Goal: Information Seeking & Learning: Learn about a topic

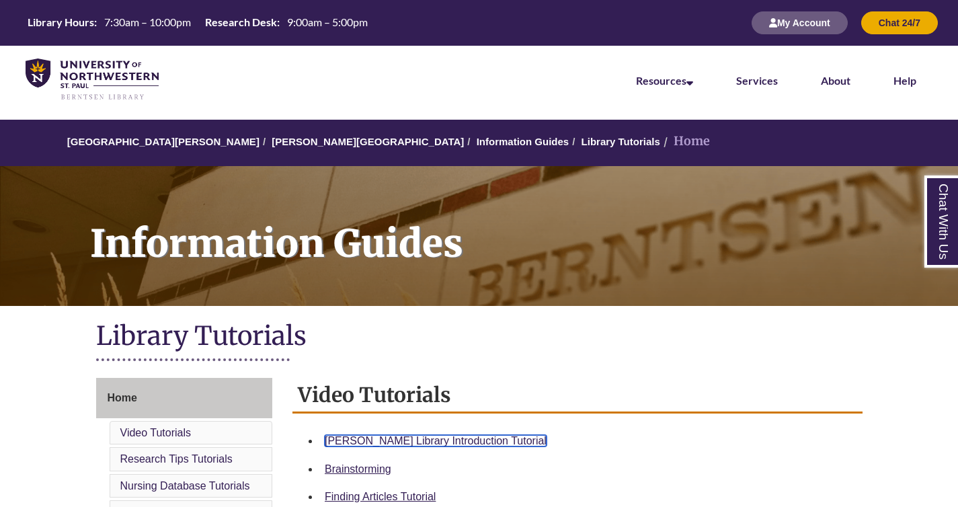
click at [450, 441] on link "Berntsen Library Introduction Tutorial" at bounding box center [436, 440] width 222 height 11
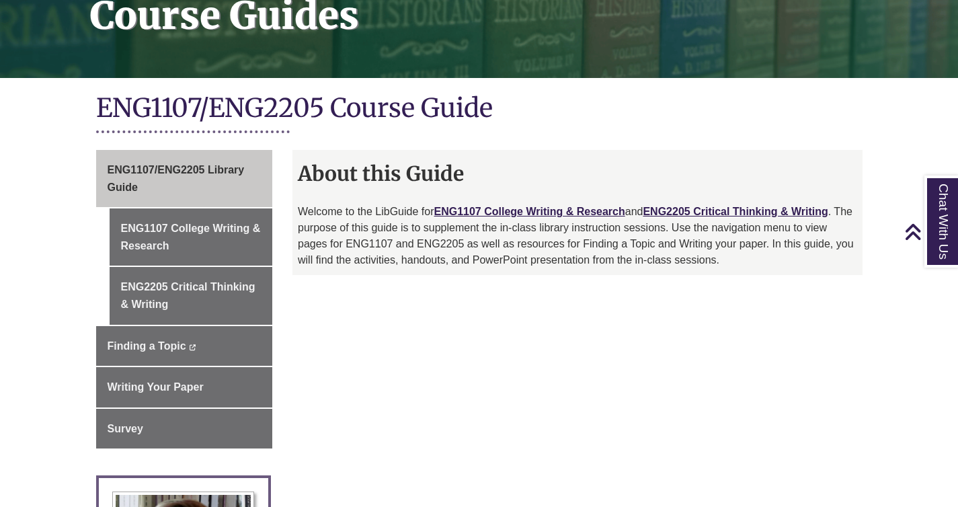
scroll to position [226, 0]
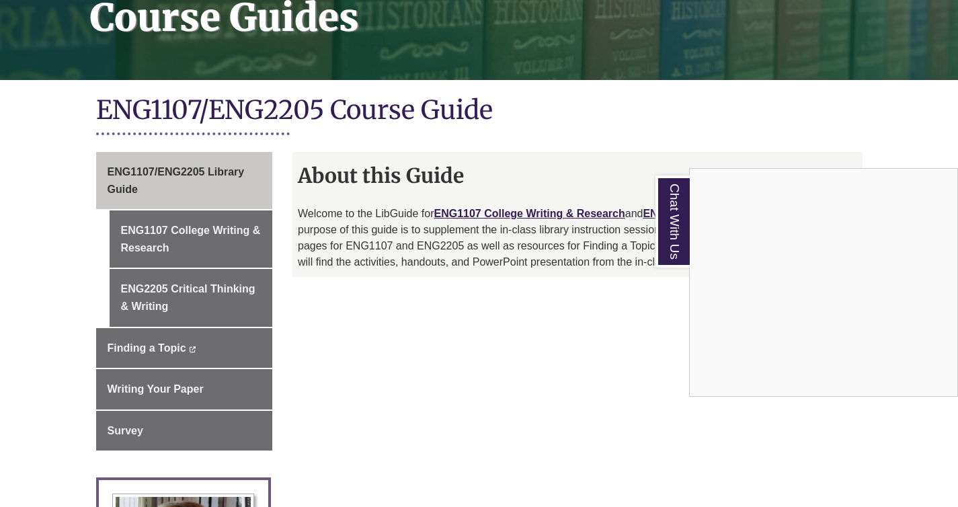
click at [913, 136] on div "Chat With Us" at bounding box center [479, 253] width 958 height 507
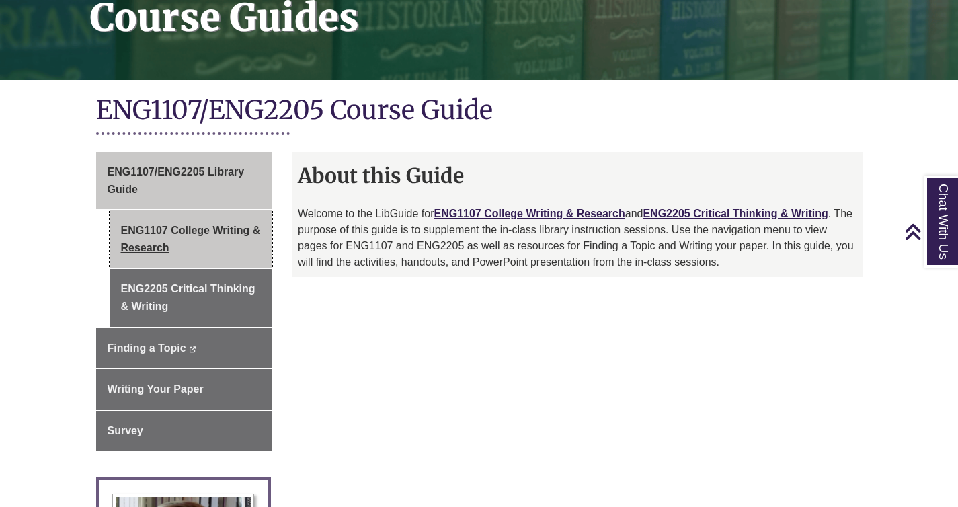
click at [202, 239] on link "ENG1107 College Writing & Research" at bounding box center [191, 238] width 163 height 57
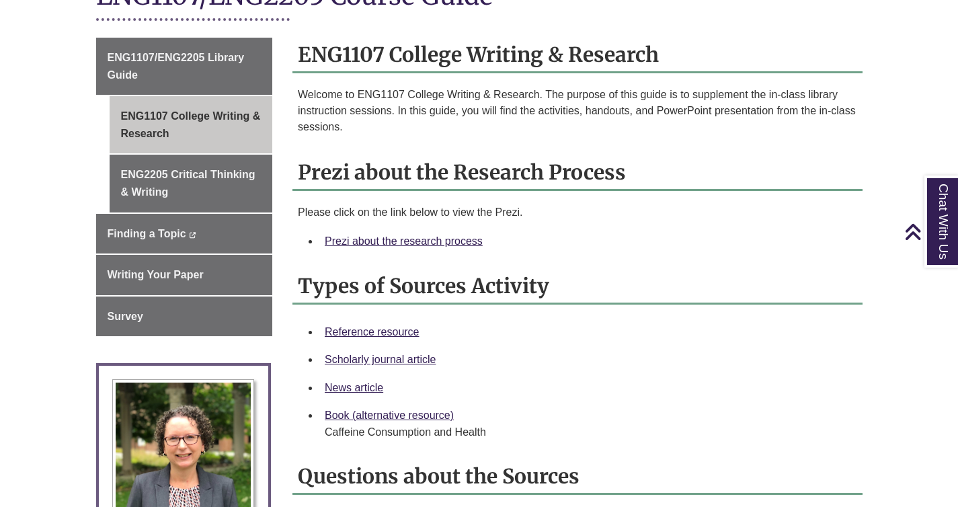
scroll to position [327, 0]
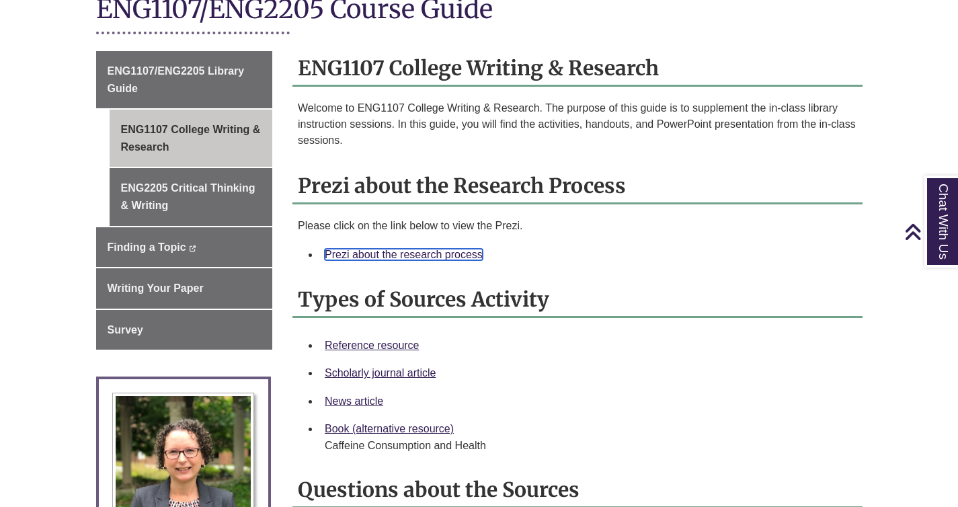
click at [417, 249] on link "Prezi about the research process" at bounding box center [404, 254] width 158 height 11
